Goal: Transaction & Acquisition: Book appointment/travel/reservation

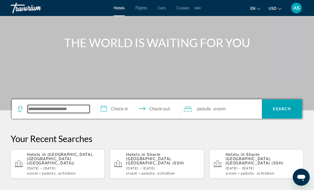
click at [44, 108] on input "Search hotel destination" at bounding box center [59, 109] width 62 height 8
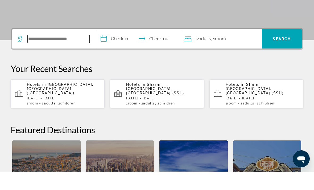
scroll to position [112, 0]
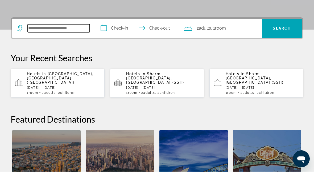
type input "*"
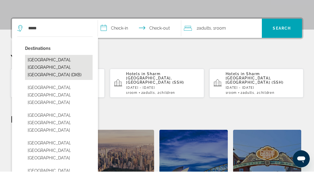
click at [40, 73] on button "[GEOGRAPHIC_DATA], [GEOGRAPHIC_DATA], [GEOGRAPHIC_DATA] (DXB)" at bounding box center [59, 85] width 68 height 25
type input "**********"
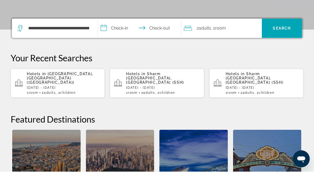
click at [123, 37] on input "**********" at bounding box center [141, 47] width 86 height 21
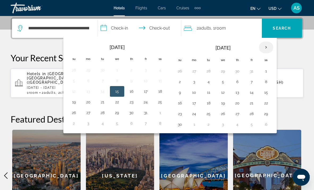
click at [267, 47] on th "Next month" at bounding box center [266, 48] width 14 height 12
click at [209, 117] on button "30" at bounding box center [209, 113] width 9 height 7
click at [266, 48] on th "Next month" at bounding box center [266, 48] width 14 height 12
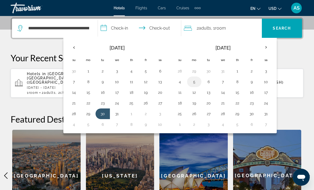
click at [198, 82] on button "5" at bounding box center [194, 81] width 9 height 7
type input "**********"
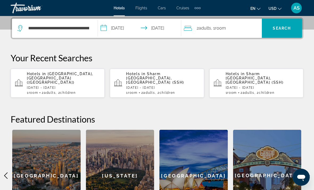
click at [245, 28] on div "2 Adult Adults , 1 Room rooms" at bounding box center [223, 28] width 78 height 7
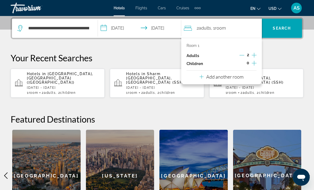
click at [253, 64] on icon "Increment children" at bounding box center [254, 63] width 5 height 6
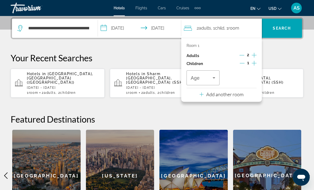
click at [255, 64] on icon "Increment children" at bounding box center [254, 63] width 5 height 6
click at [214, 79] on icon "Travelers: 2 adults, 2 children" at bounding box center [214, 78] width 6 height 6
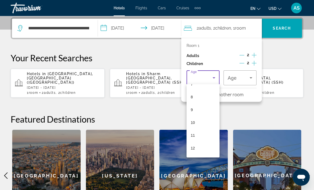
scroll to position [100, 0]
click at [200, 133] on mat-option "11" at bounding box center [203, 133] width 33 height 13
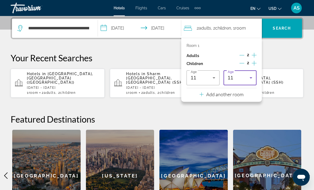
click at [252, 75] on icon "Travelers: 2 adults, 2 children" at bounding box center [251, 78] width 6 height 6
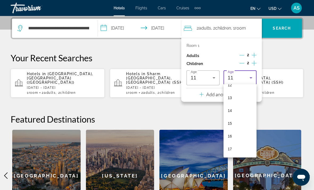
scroll to position [161, 0]
click at [240, 97] on mat-option "13" at bounding box center [240, 97] width 33 height 13
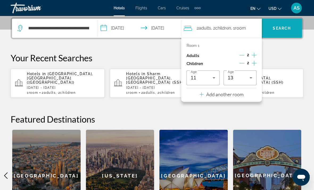
click at [288, 33] on span "Search" at bounding box center [282, 28] width 40 height 13
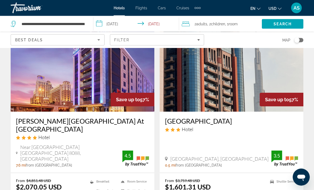
scroll to position [843, 0]
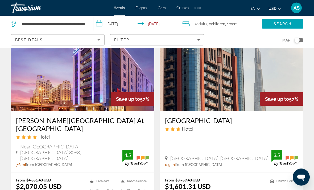
click at [64, 41] on div "Best Deals" at bounding box center [56, 40] width 82 height 6
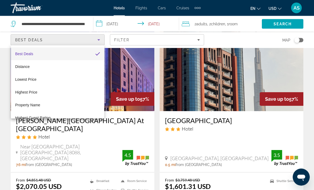
scroll to position [843, 0]
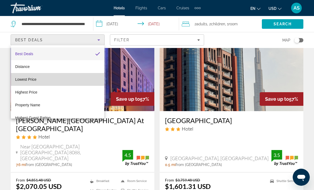
click at [33, 80] on span "Lowest Price" at bounding box center [25, 79] width 21 height 4
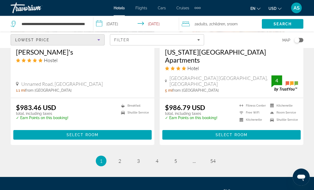
scroll to position [1086, 0]
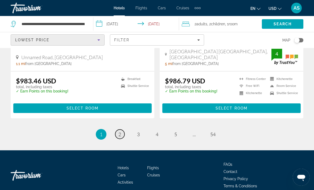
click at [118, 129] on link "page 2" at bounding box center [119, 133] width 9 height 9
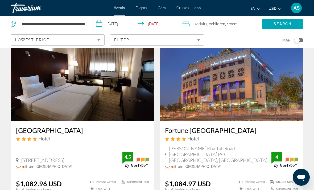
scroll to position [405, 0]
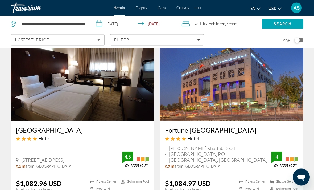
click at [102, 25] on input "**********" at bounding box center [137, 25] width 88 height 18
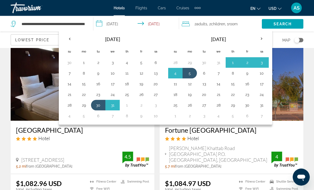
scroll to position [405, 0]
click at [250, 63] on button "2" at bounding box center [247, 62] width 9 height 7
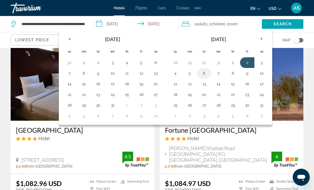
click at [208, 75] on button "6" at bounding box center [204, 73] width 9 height 7
type input "**********"
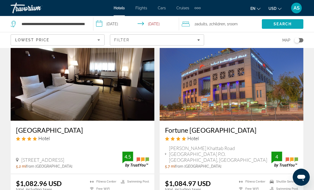
click at [290, 25] on span "Search" at bounding box center [283, 24] width 18 height 4
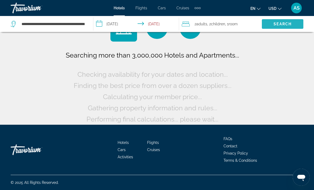
scroll to position [8, 0]
